Goal: Navigation & Orientation: Understand site structure

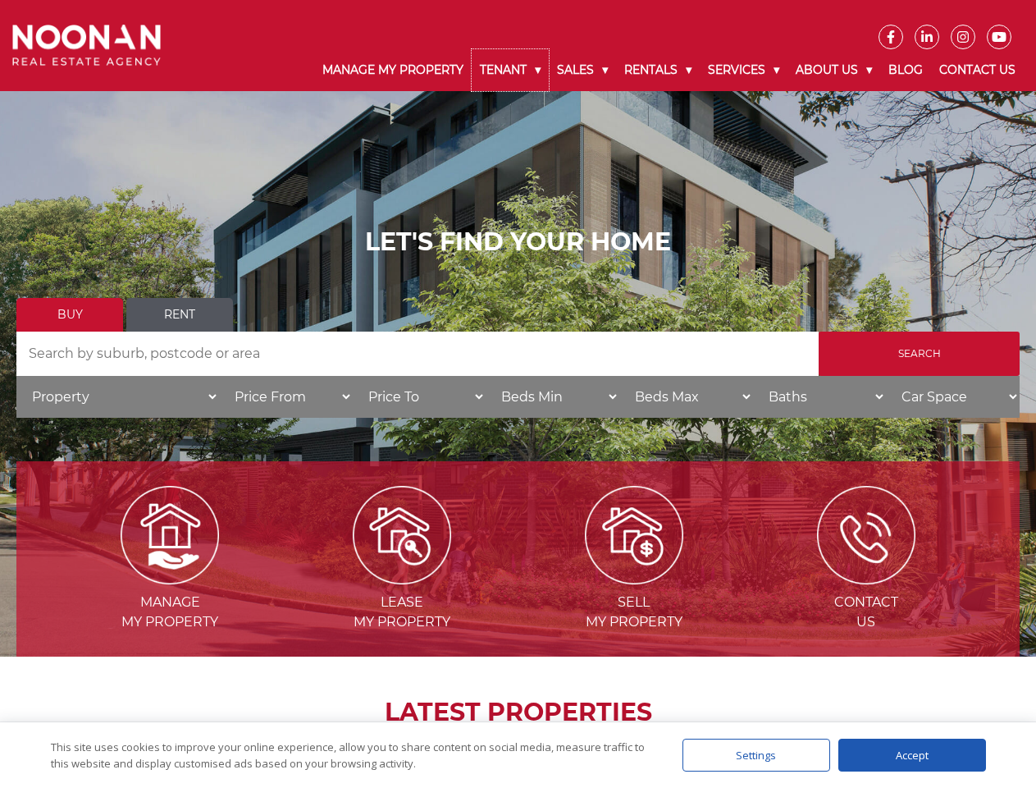
click at [510, 70] on link "Tenant" at bounding box center [510, 70] width 77 height 42
click at [583, 70] on link "Sales" at bounding box center [582, 70] width 67 height 42
click at [659, 70] on link "Rentals" at bounding box center [658, 70] width 84 height 42
click at [746, 70] on link "Services" at bounding box center [744, 70] width 88 height 42
click at [836, 70] on link "About Us" at bounding box center [834, 70] width 93 height 42
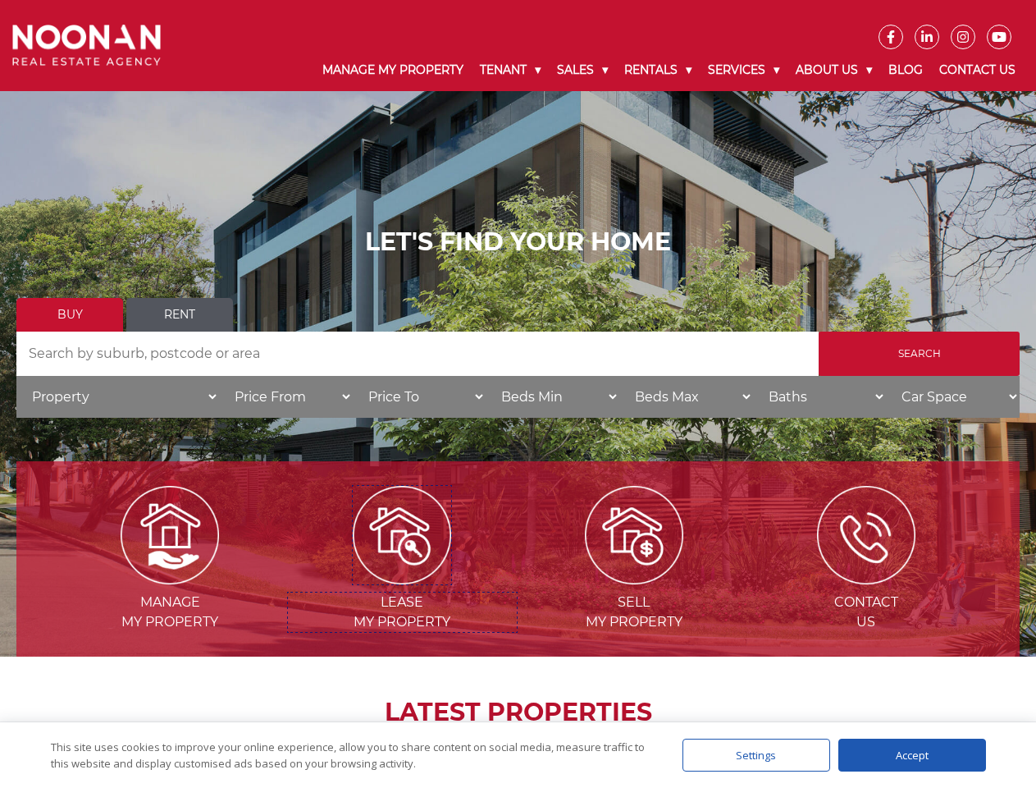
click at [402, 578] on img at bounding box center [402, 535] width 98 height 98
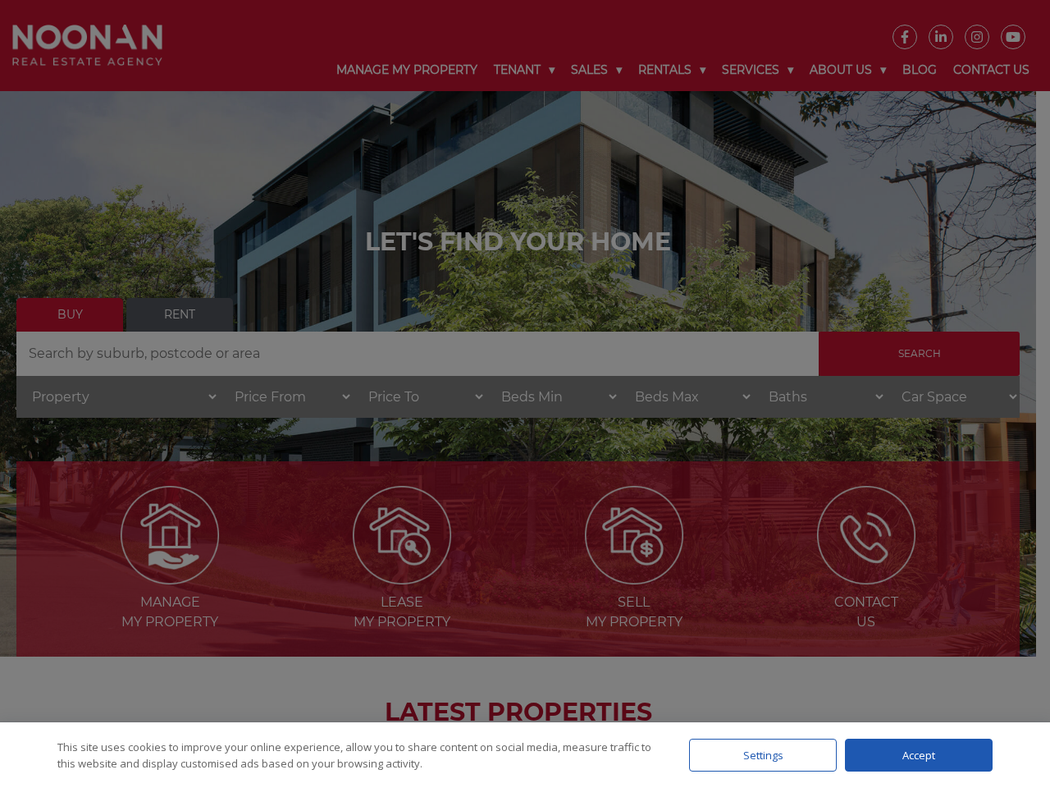
click at [757, 755] on div "Settings" at bounding box center [763, 755] width 148 height 33
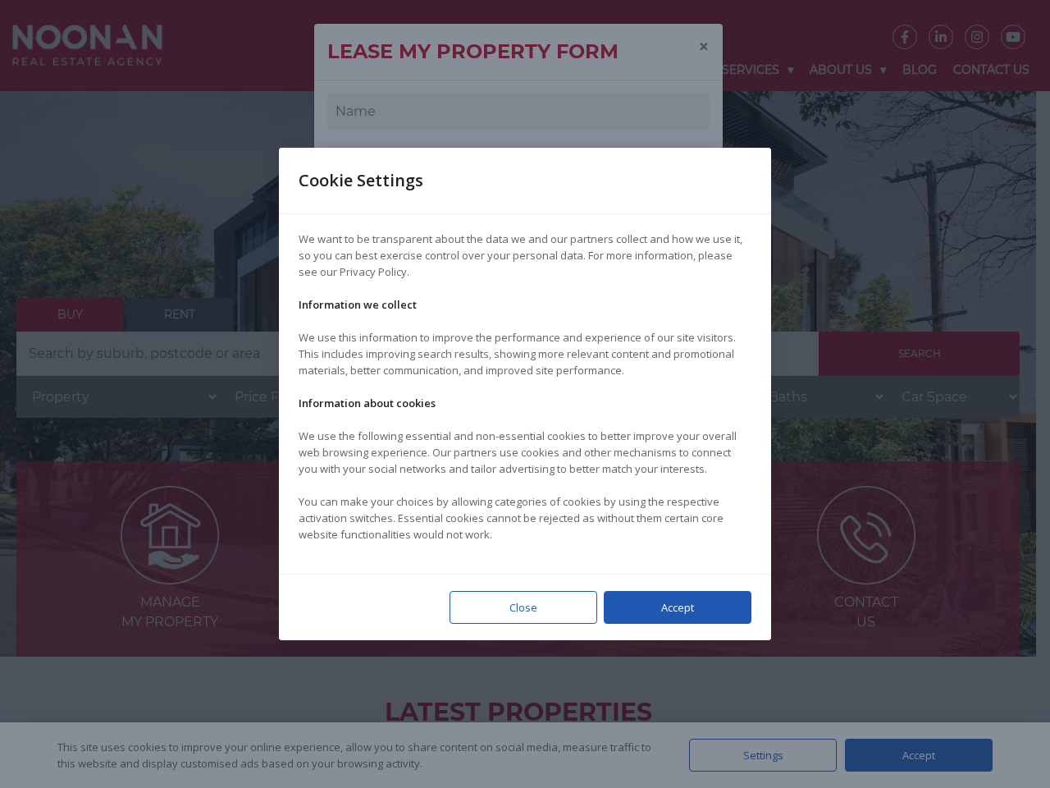
click at [912, 755] on div at bounding box center [525, 394] width 1050 height 788
